Goal: Transaction & Acquisition: Purchase product/service

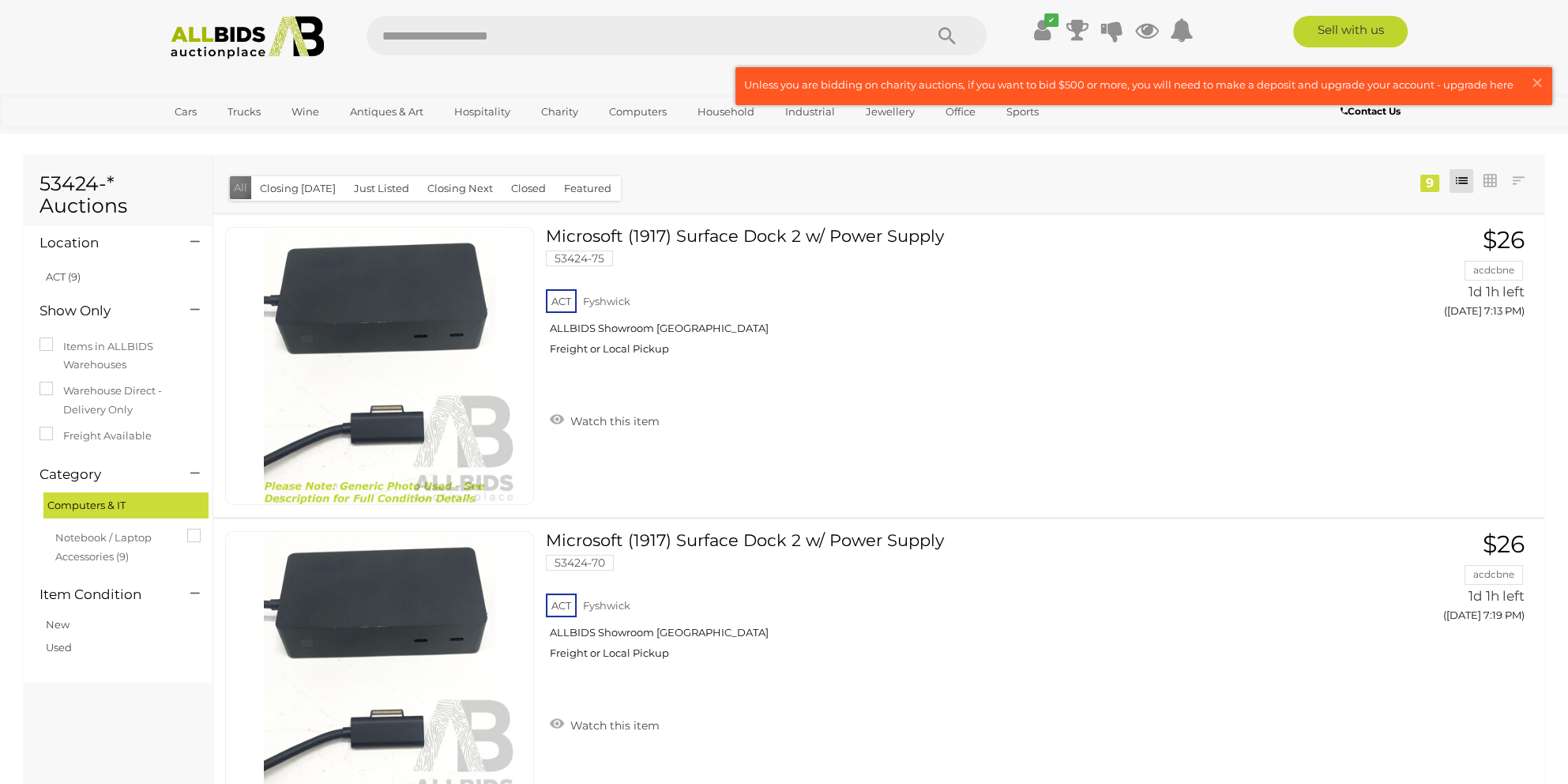
click at [234, 182] on button "All" at bounding box center [241, 187] width 22 height 23
click at [1534, 75] on span "×" at bounding box center [1537, 83] width 14 height 31
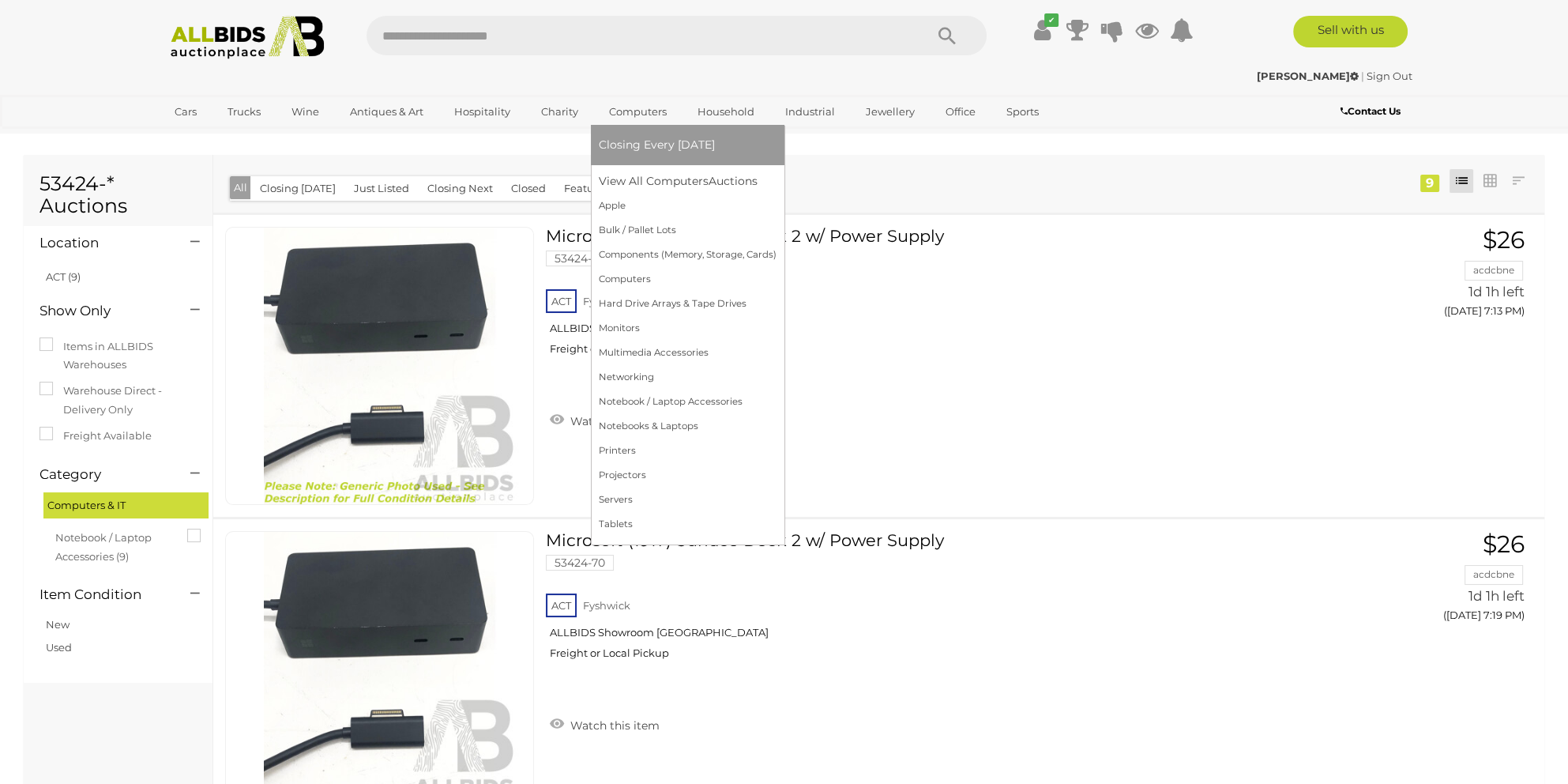
click at [656, 145] on span "Closing Every [DATE]" at bounding box center [656, 144] width 116 height 14
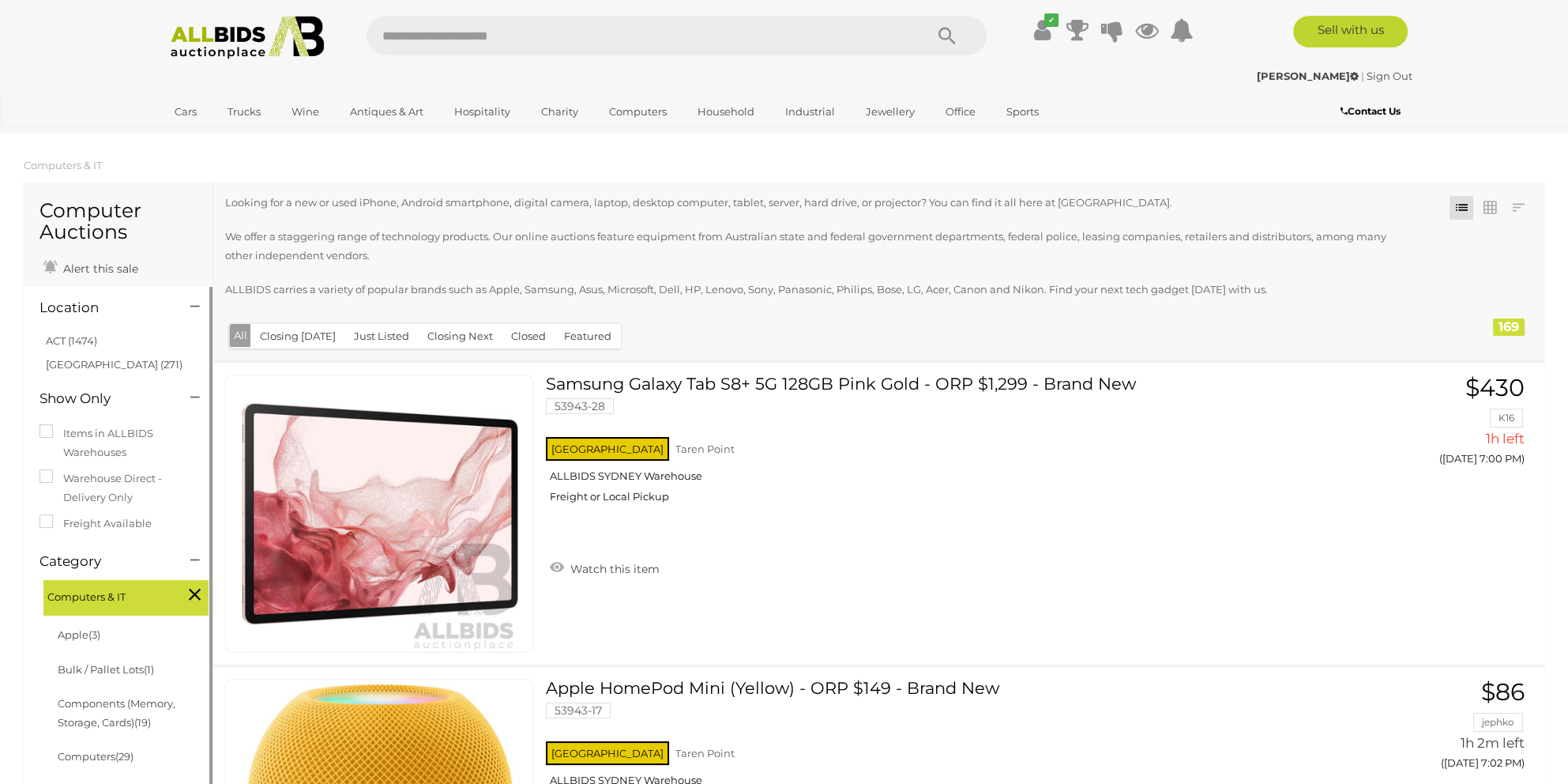
click at [77, 334] on li "ACT (1474)" at bounding box center [120, 340] width 153 height 23
click at [83, 341] on link "ACT (1474)" at bounding box center [72, 340] width 52 height 13
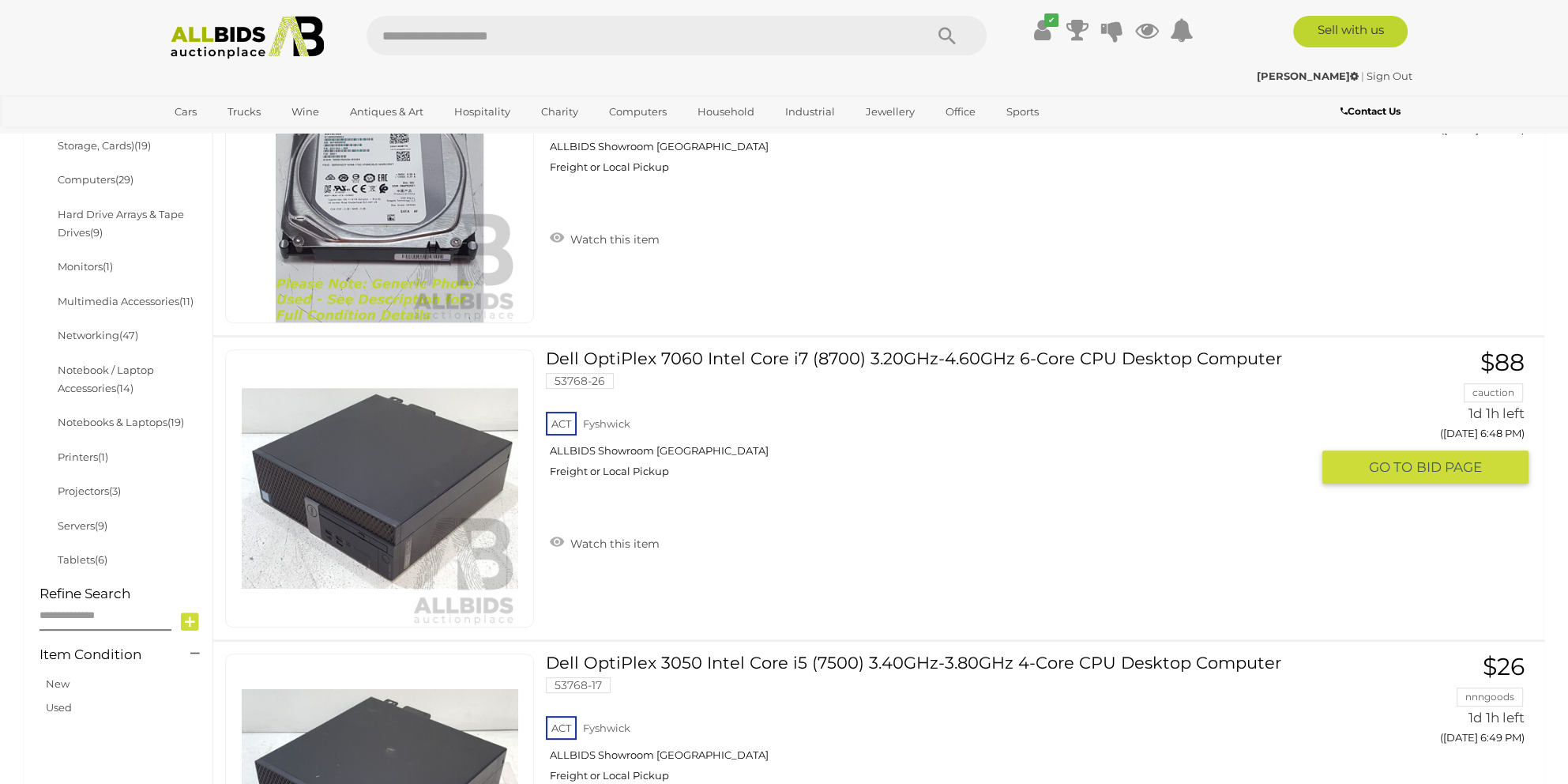
scroll to position [791, 0]
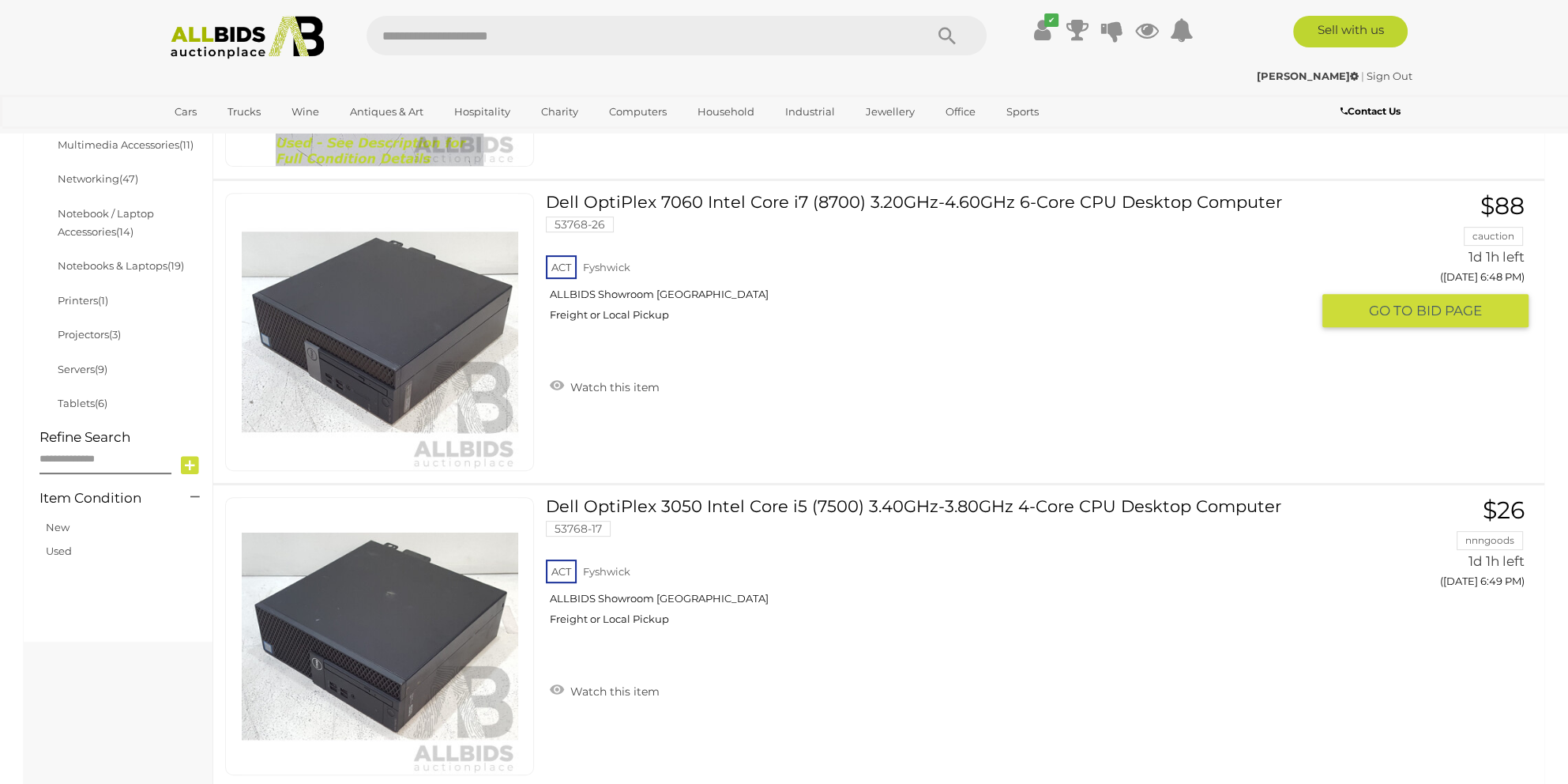
drag, startPoint x: 1140, startPoint y: 426, endPoint x: 974, endPoint y: 329, distance: 192.3
click at [974, 329] on div "ACT Fyshwick ALLBIDS Showroom Fyshwick Freight or Local Pickup" at bounding box center [928, 293] width 764 height 82
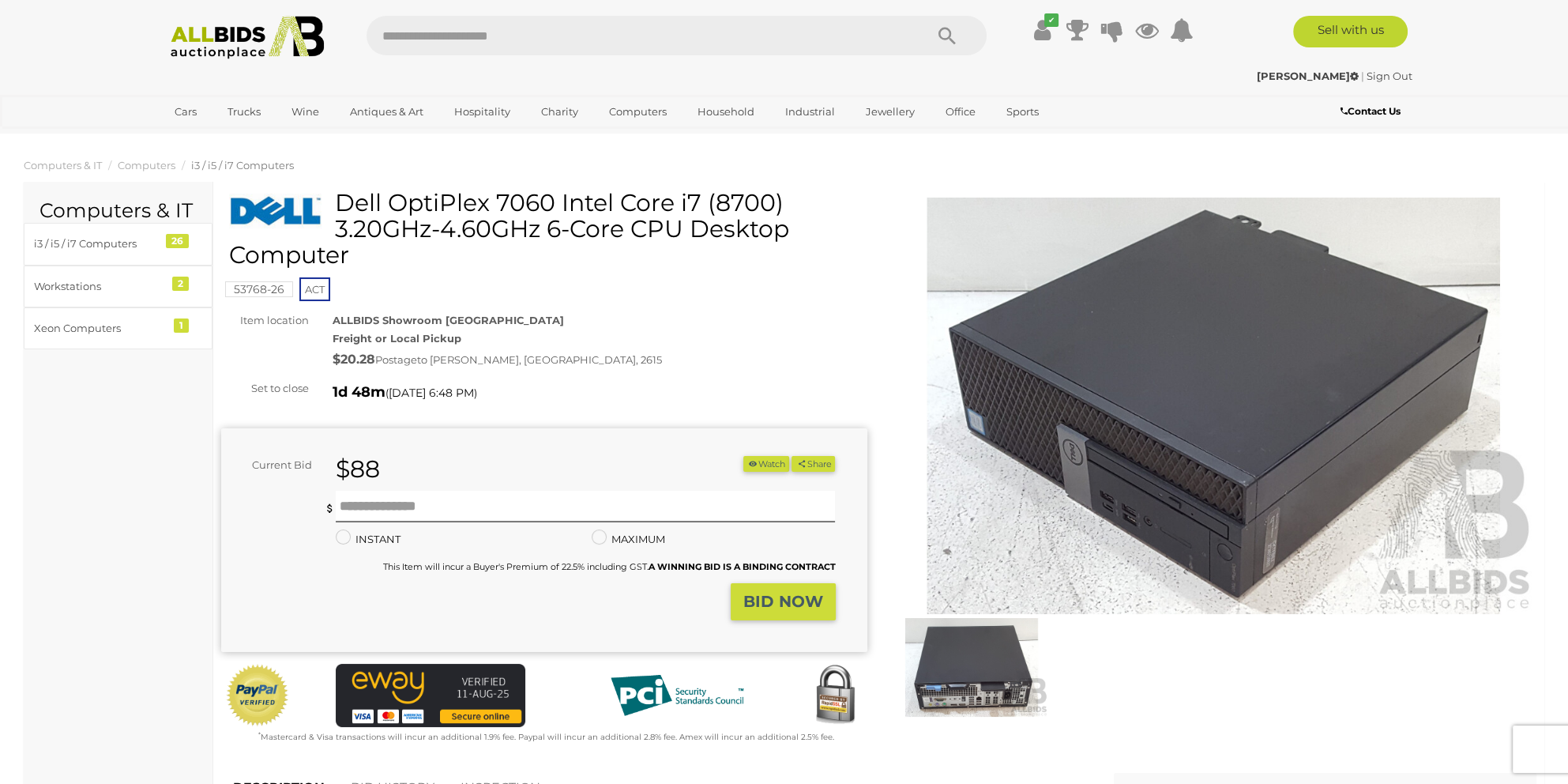
click at [576, 250] on h1 "Dell OptiPlex 7060 Intel Core i7 (8700) 3.20GHz-4.60GHz 6-Core CPU Desktop Comp…" at bounding box center [546, 229] width 634 height 78
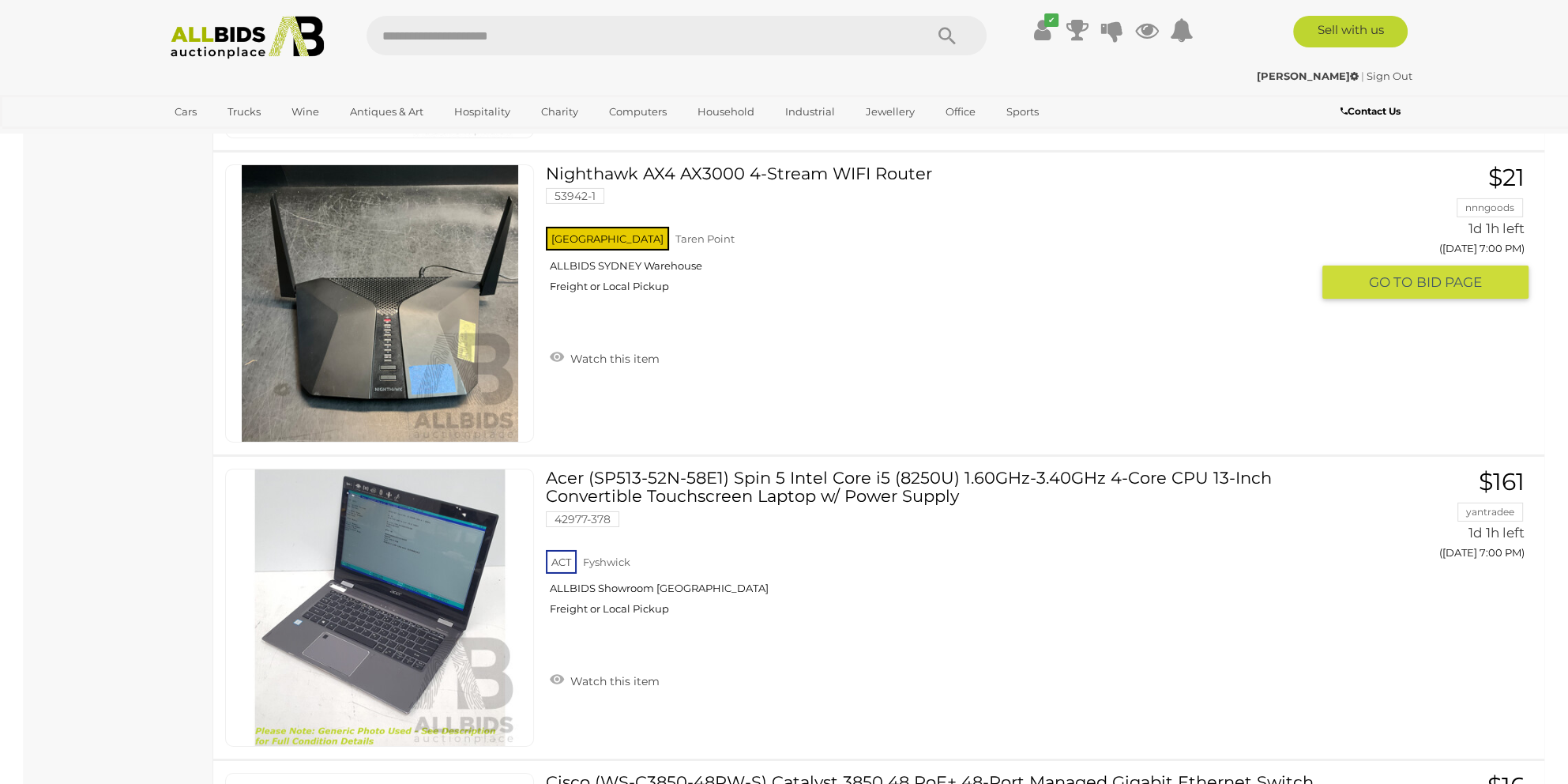
scroll to position [7175, 0]
